Goal: Information Seeking & Learning: Learn about a topic

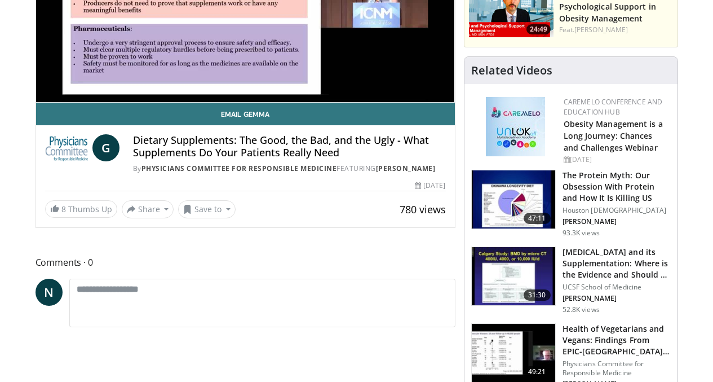
scroll to position [201, 0]
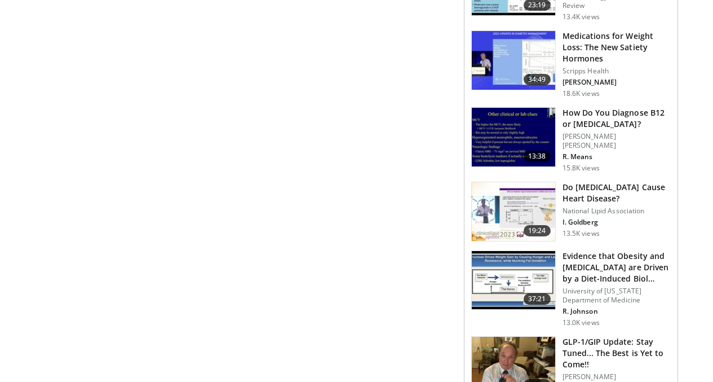
scroll to position [666, 0]
